Goal: Task Accomplishment & Management: Complete application form

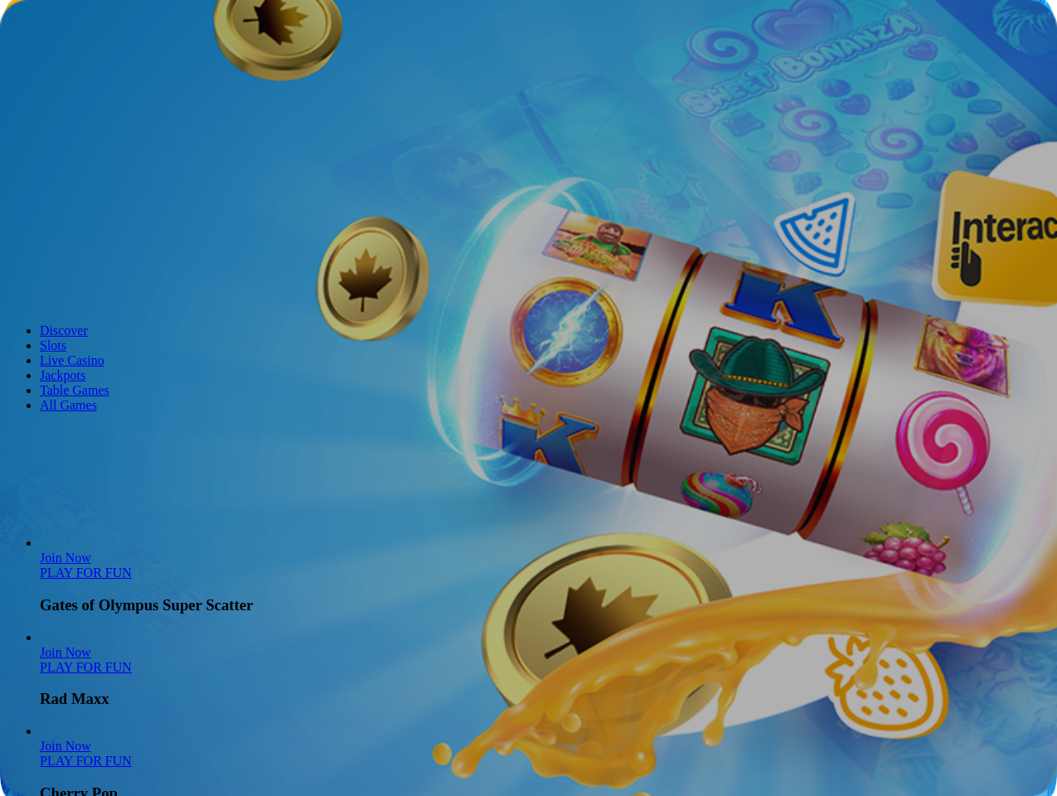
click at [59, 66] on span "Join Now" at bounding box center [36, 60] width 46 height 12
